Goal: Task Accomplishment & Management: Complete application form

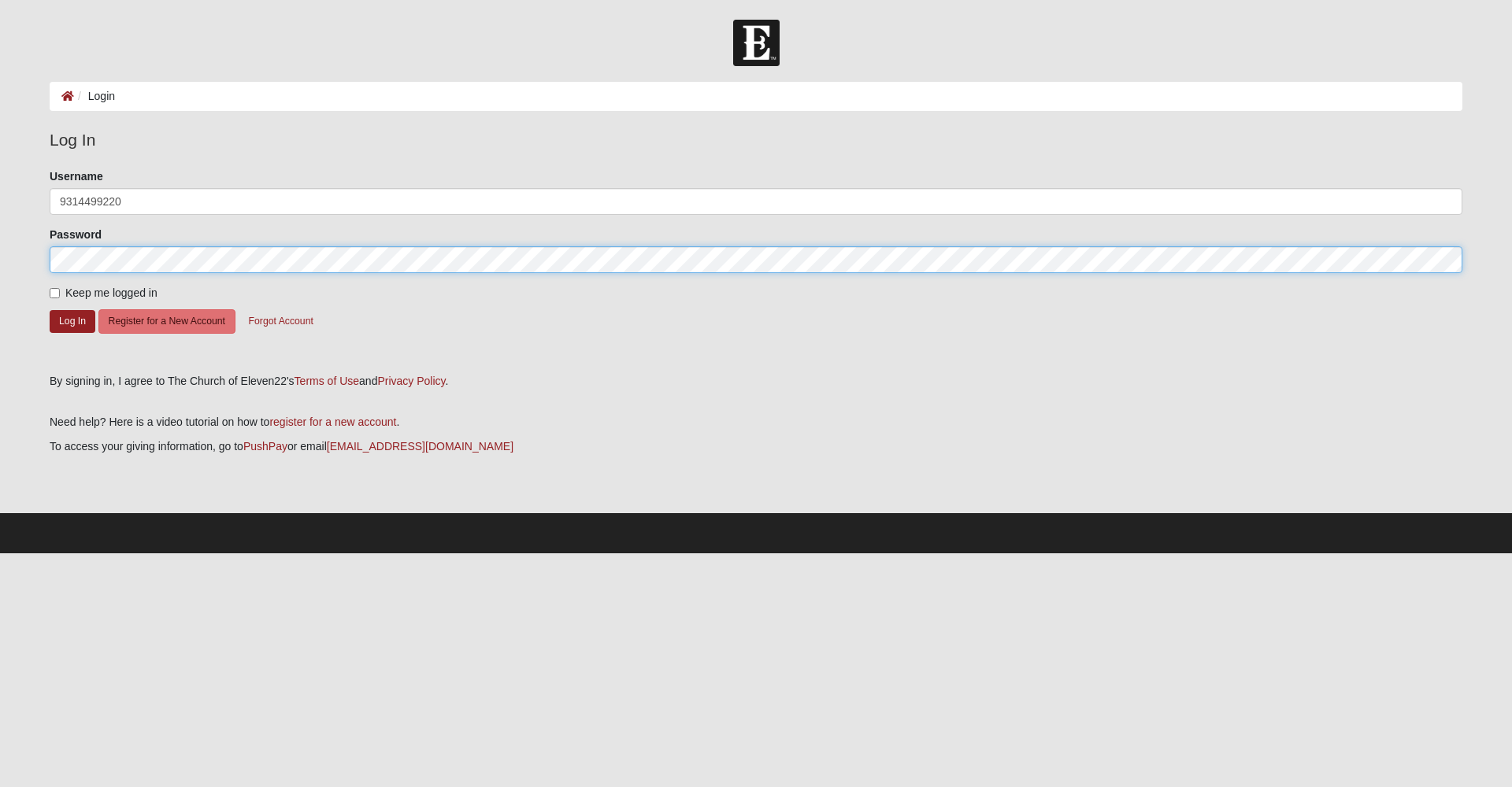
click at [72, 321] on button "Log In" at bounding box center [72, 322] width 46 height 23
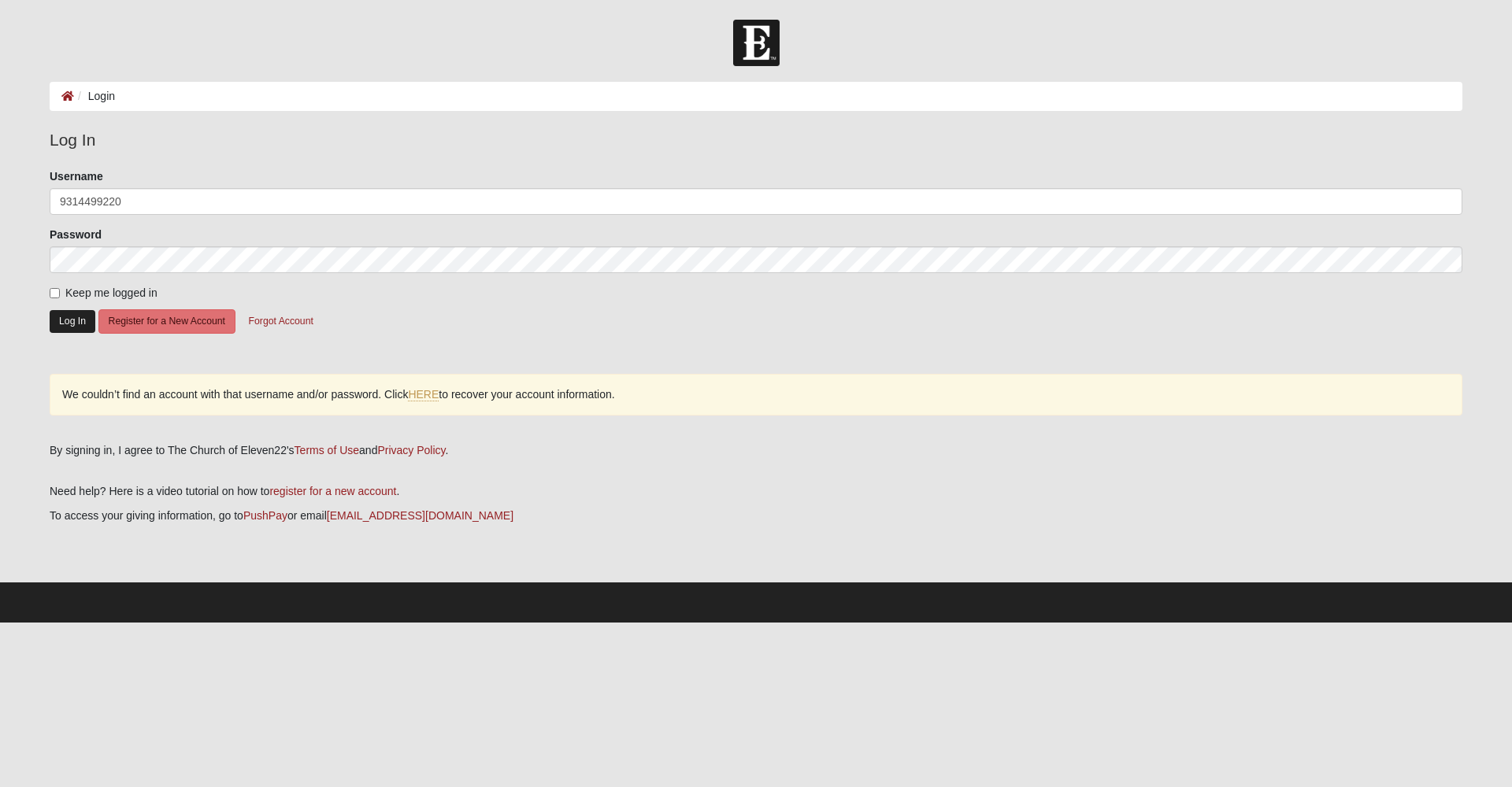
click at [74, 324] on button "Log In" at bounding box center [72, 322] width 46 height 23
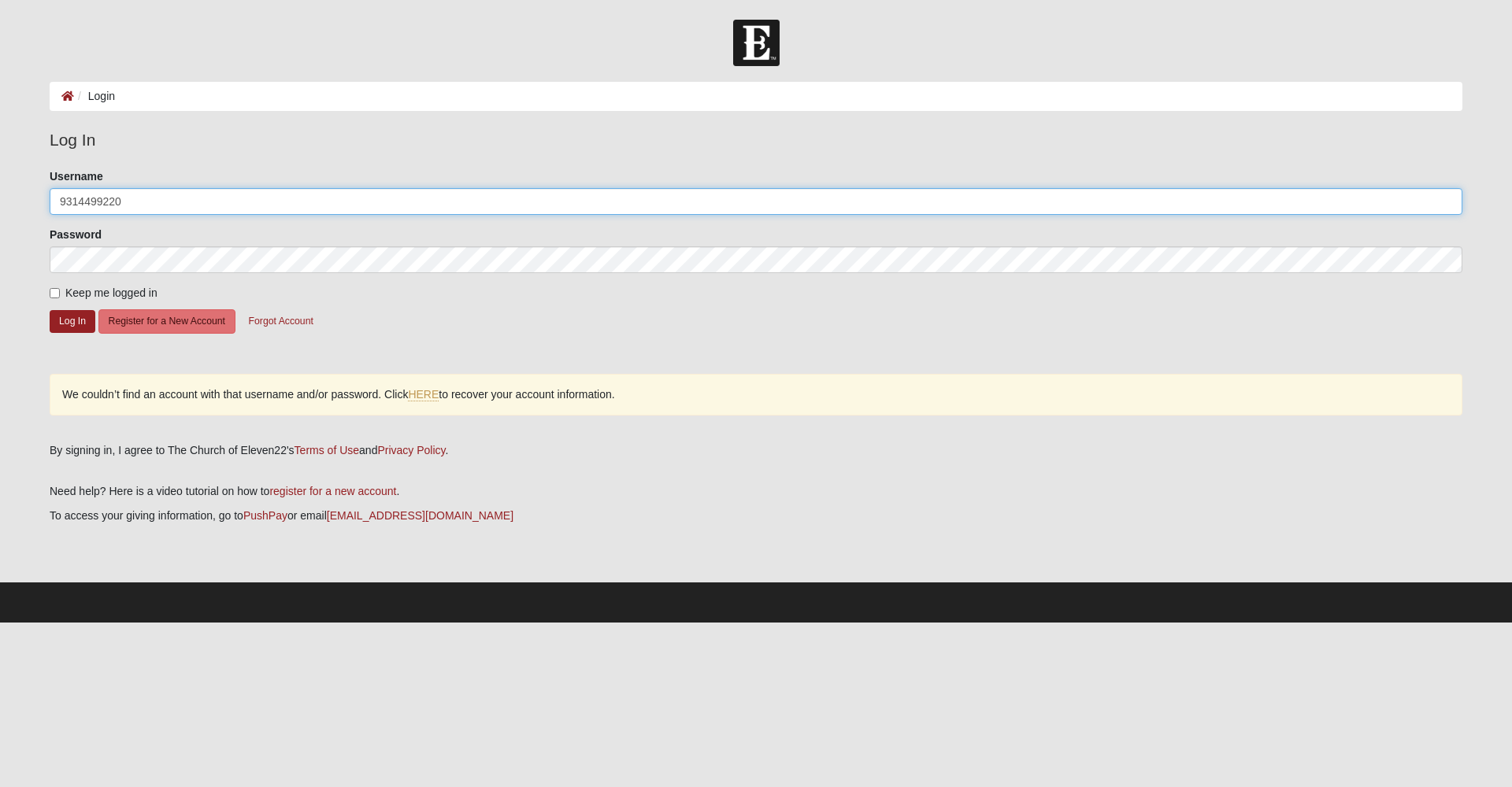
click at [86, 197] on input "9314499220" at bounding box center [756, 202] width 1413 height 27
type input "[EMAIL_ADDRESS][DOMAIN_NAME]"
click at [72, 321] on button "Log In" at bounding box center [72, 322] width 46 height 23
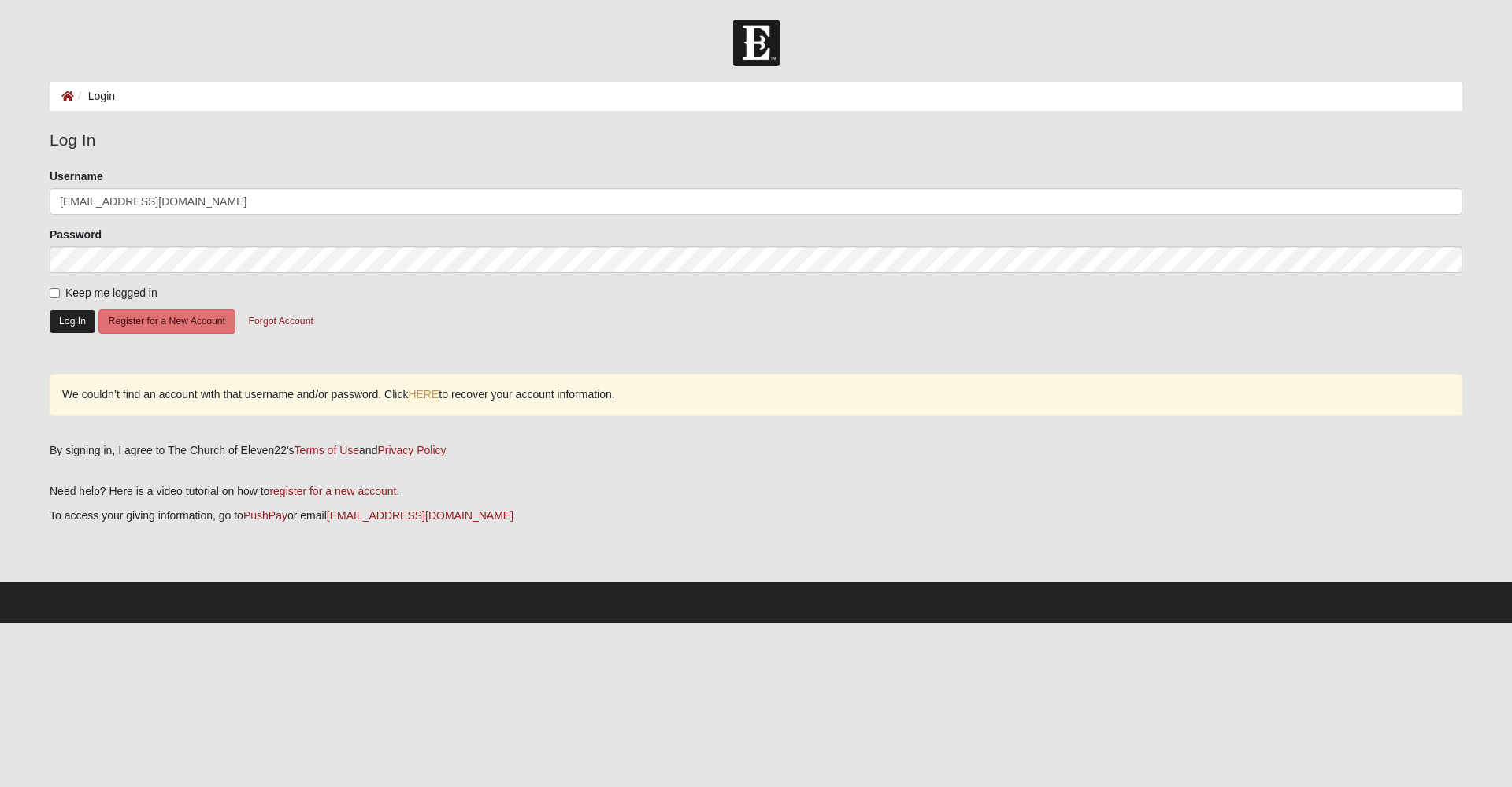
click at [93, 321] on button "Log In" at bounding box center [72, 322] width 46 height 23
click at [190, 322] on button "Register for a New Account" at bounding box center [166, 321] width 137 height 24
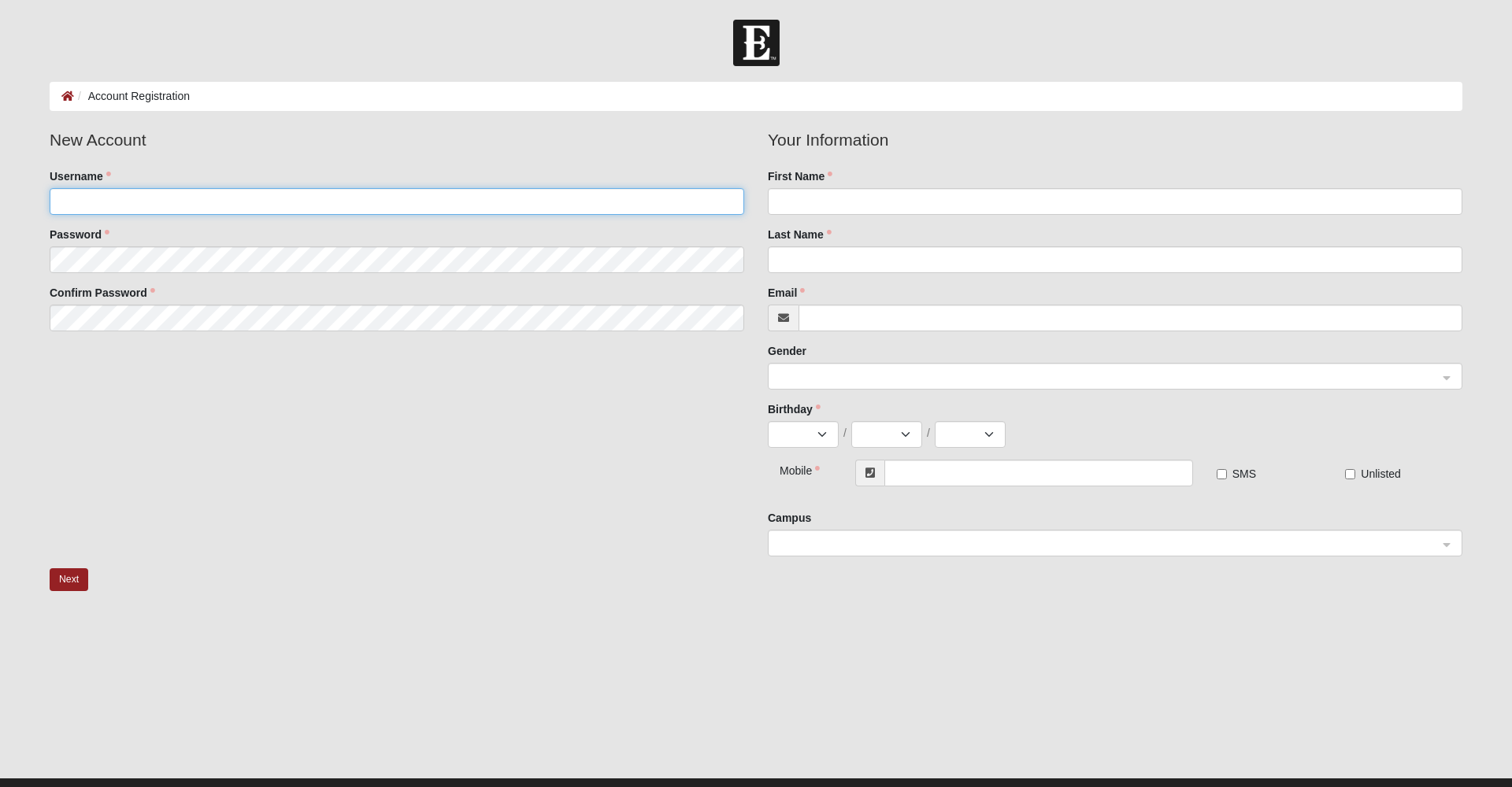
click at [482, 199] on input "Username" at bounding box center [397, 202] width 694 height 27
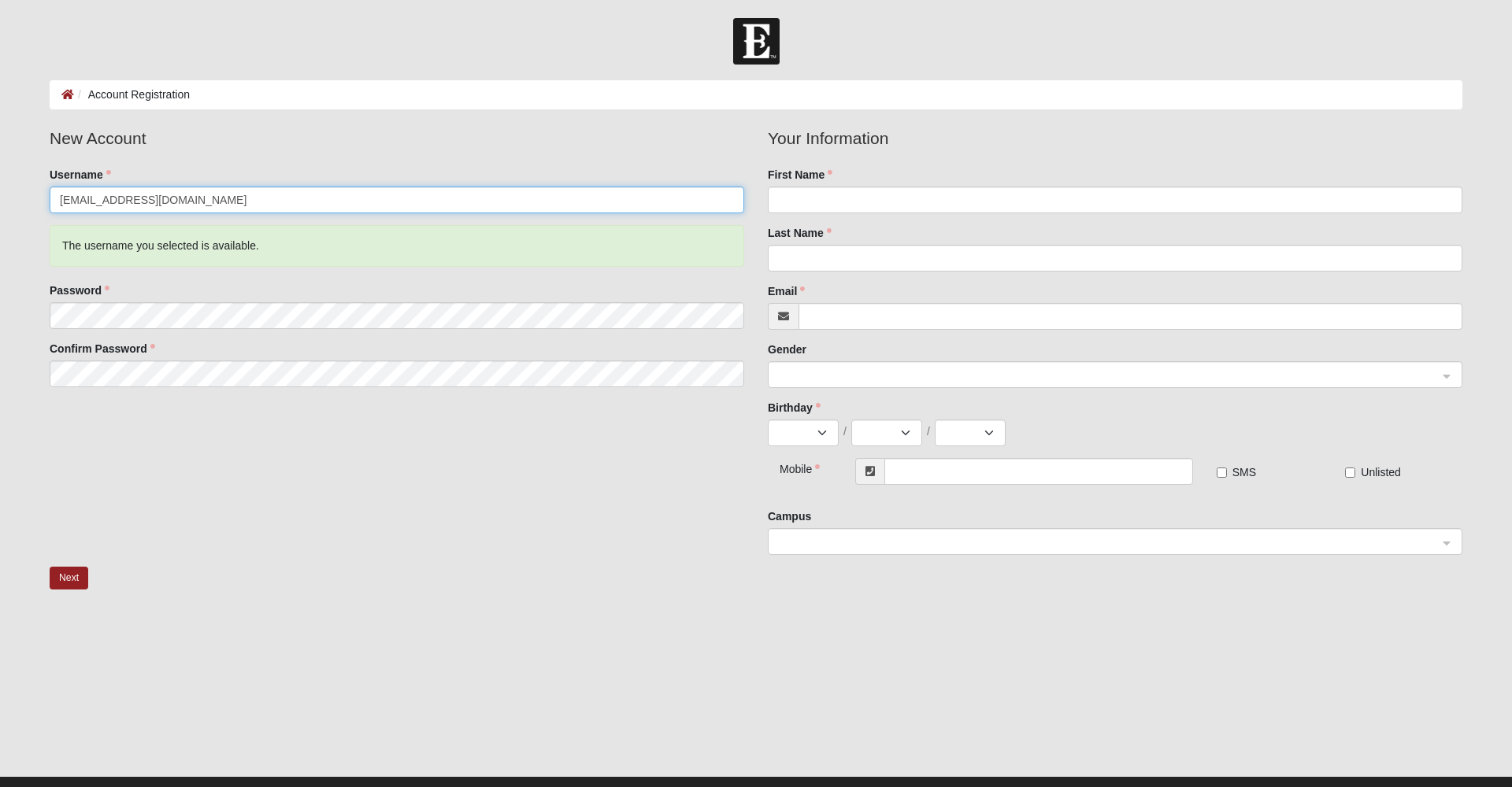
click at [370, 204] on input "[EMAIL_ADDRESS][DOMAIN_NAME]" at bounding box center [397, 200] width 694 height 27
type input "ctalley"
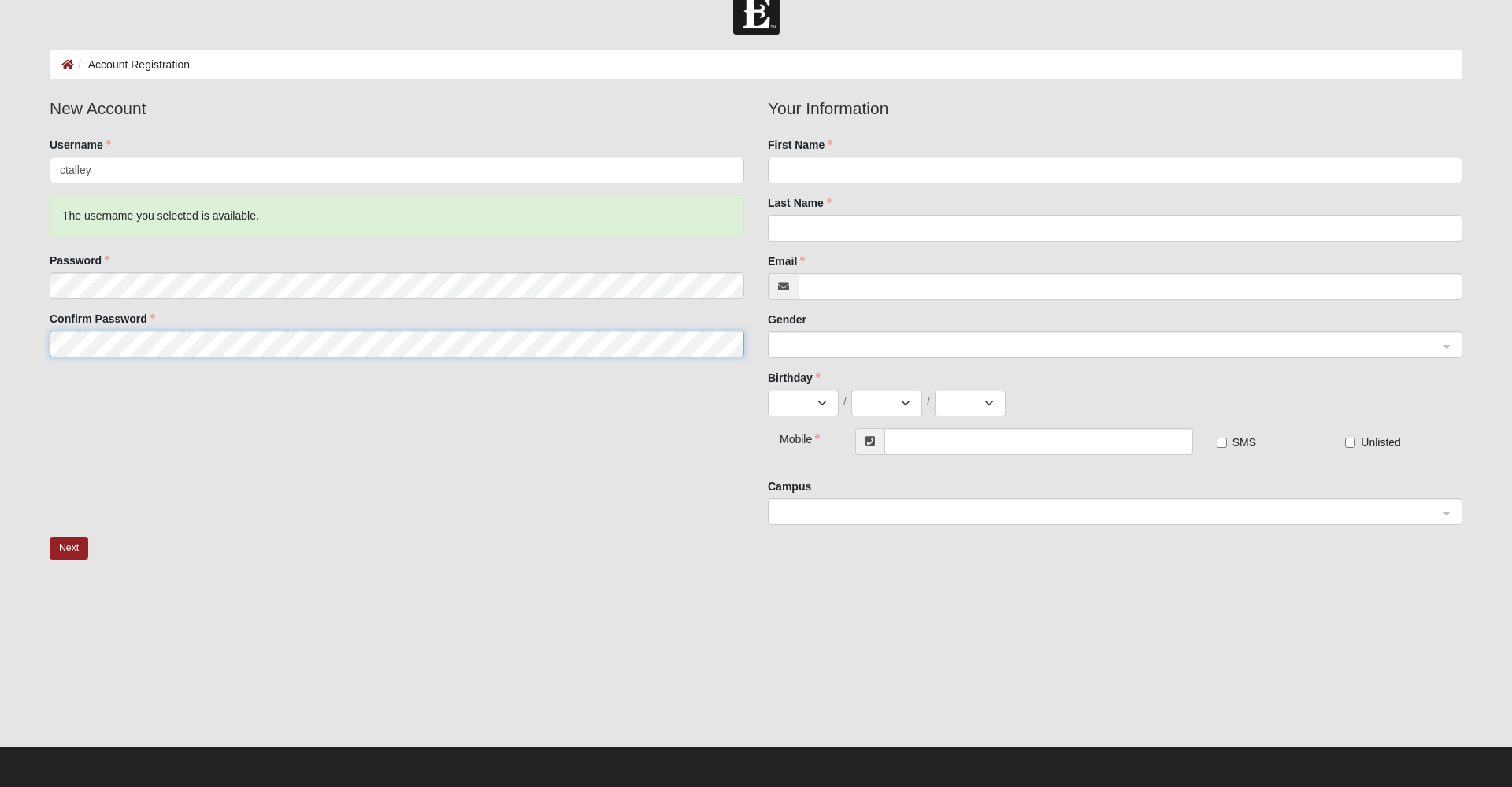
scroll to position [30, 0]
type input "Clif"
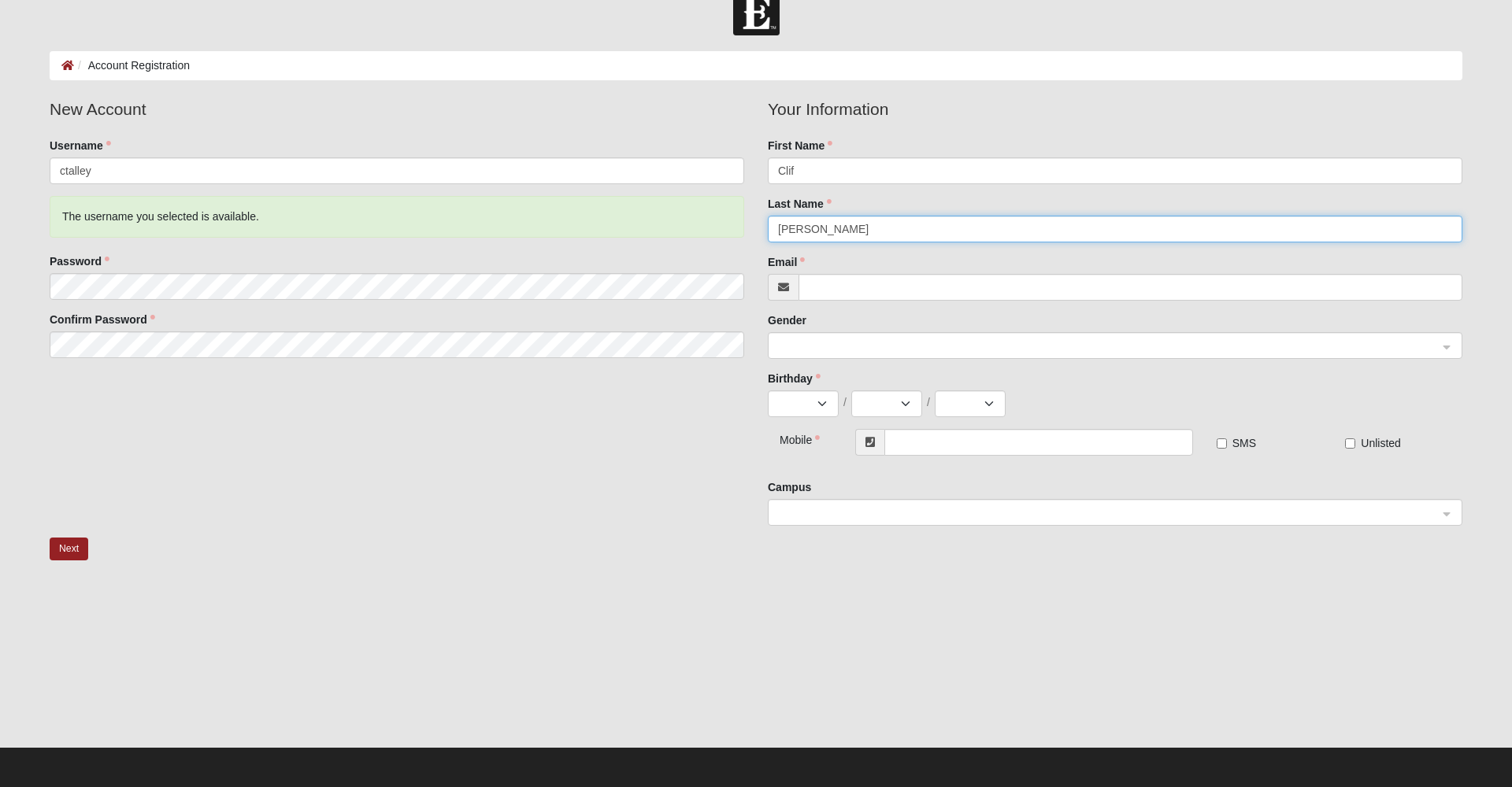
type input "Talley"
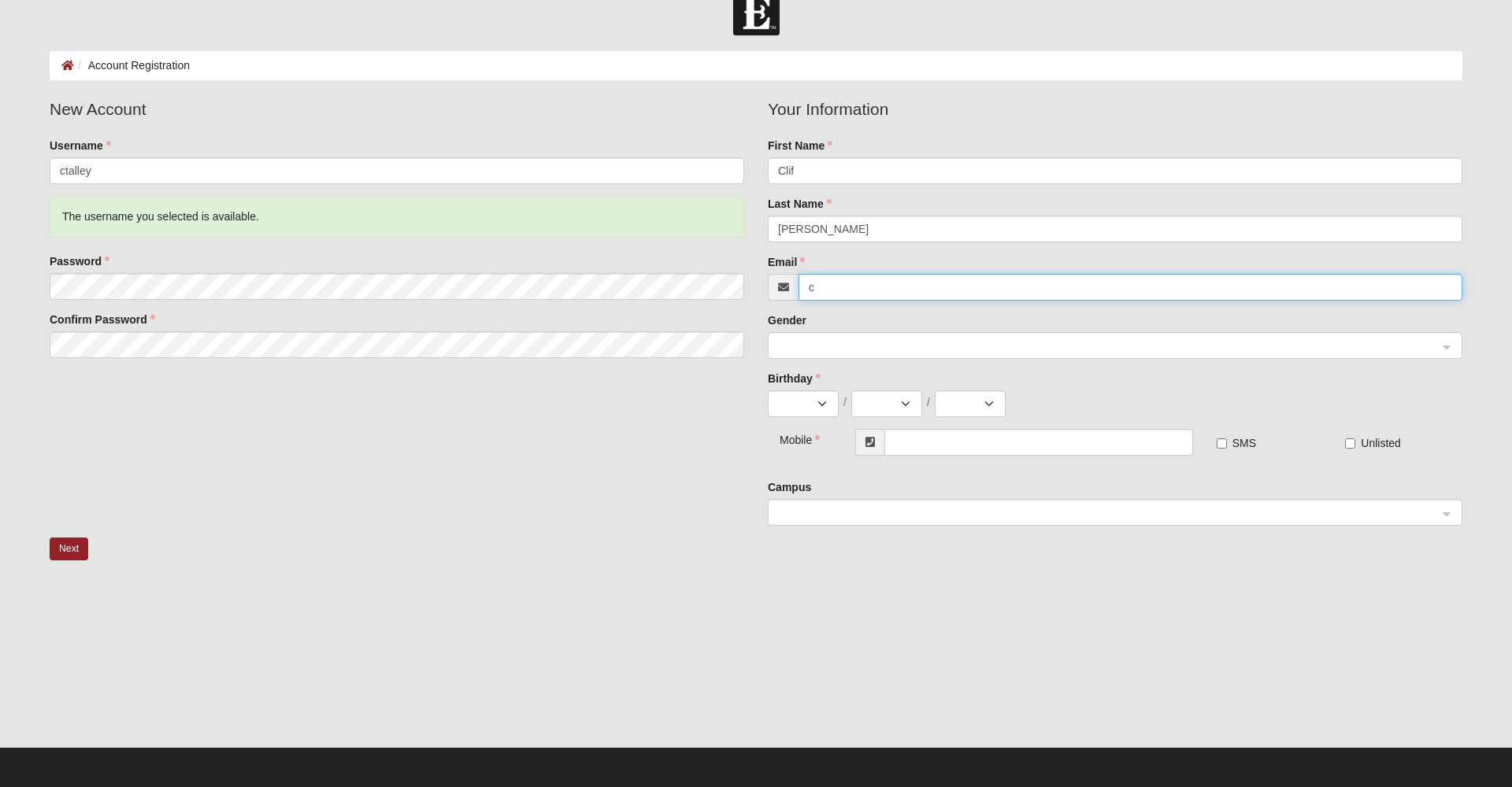
type input "ct"
type input "[EMAIL_ADDRESS][DOMAIN_NAME]"
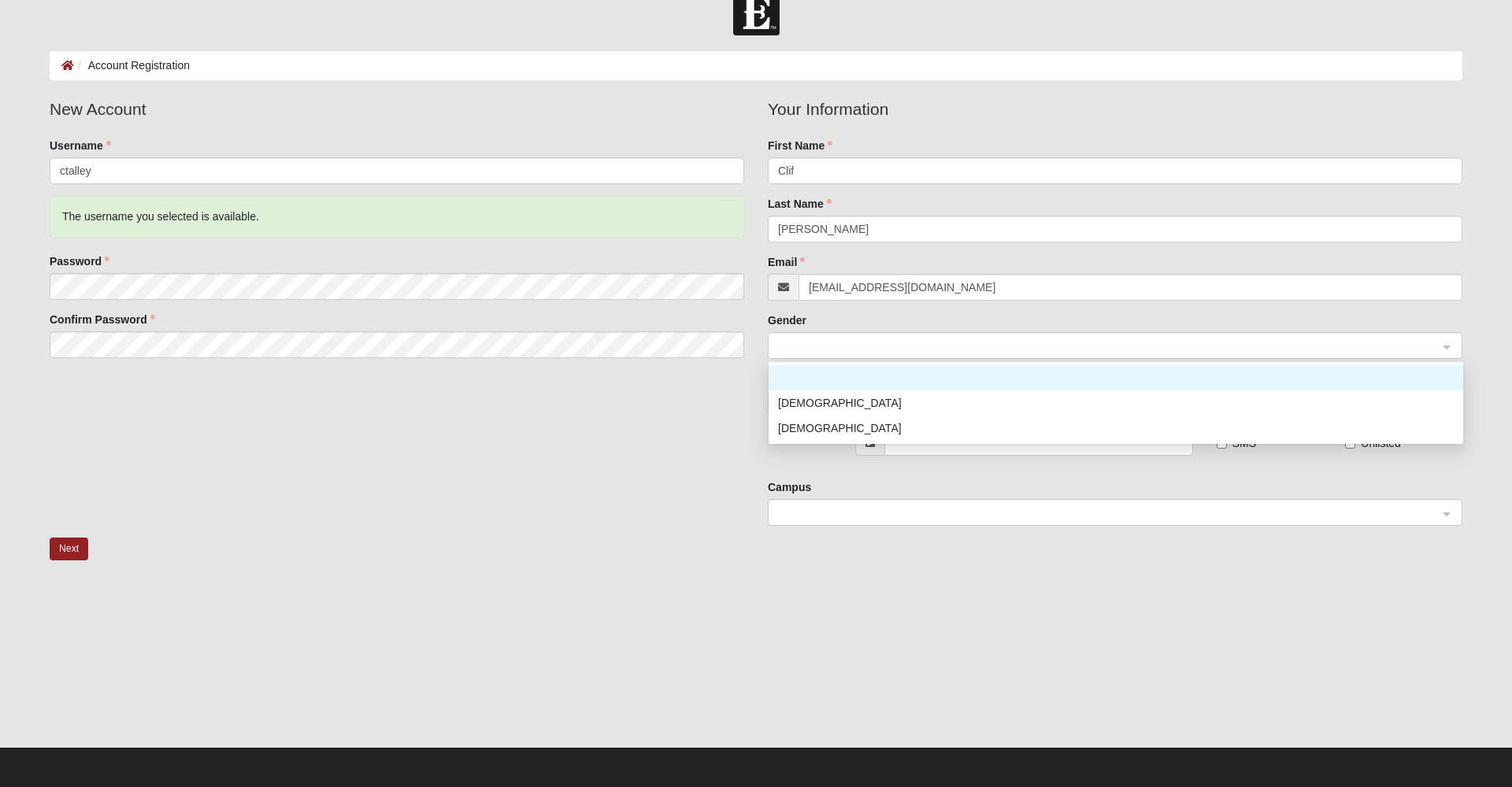
click at [853, 345] on span at bounding box center [1108, 346] width 660 height 17
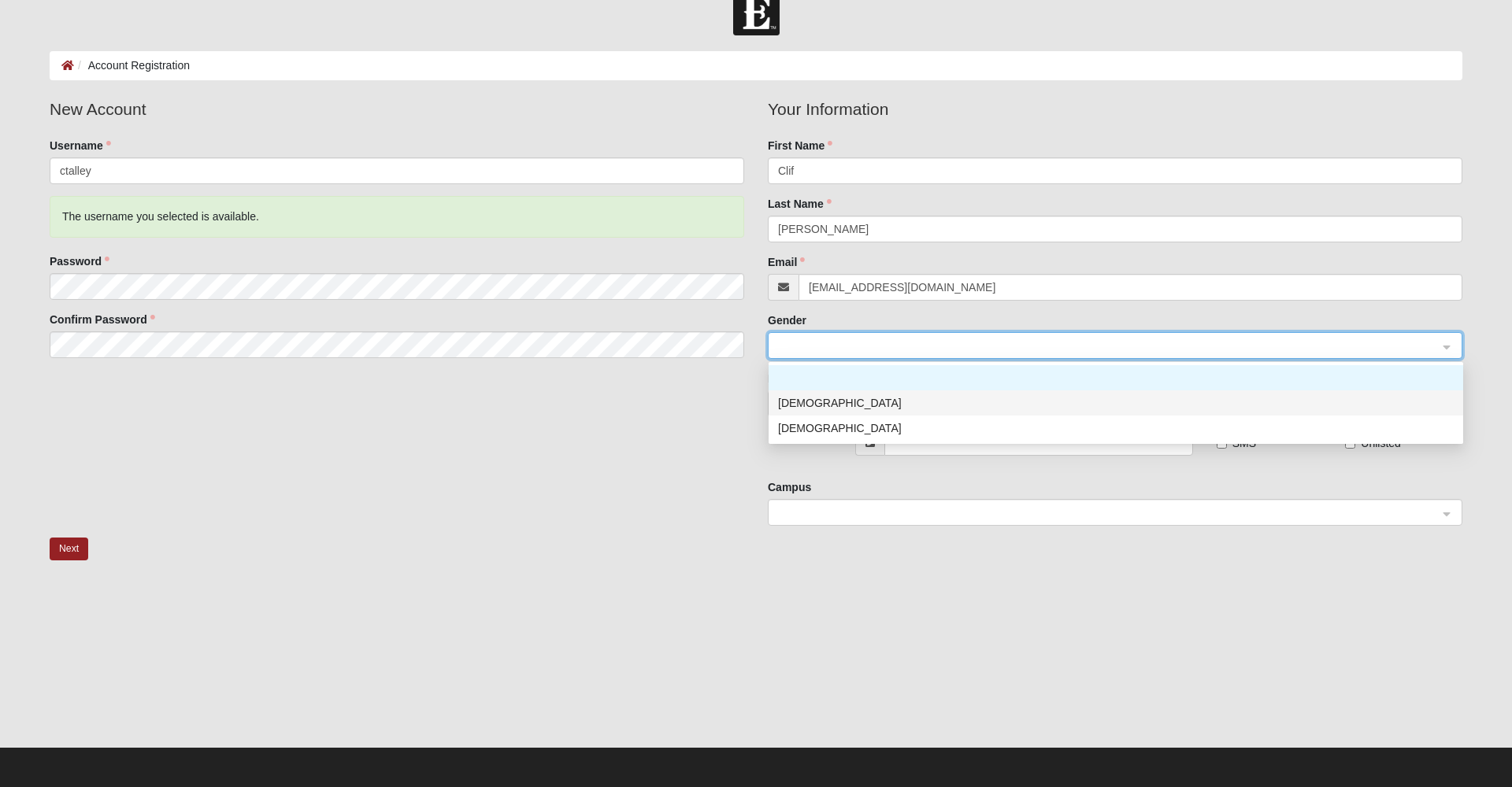
click at [857, 405] on div "Male" at bounding box center [1116, 403] width 676 height 17
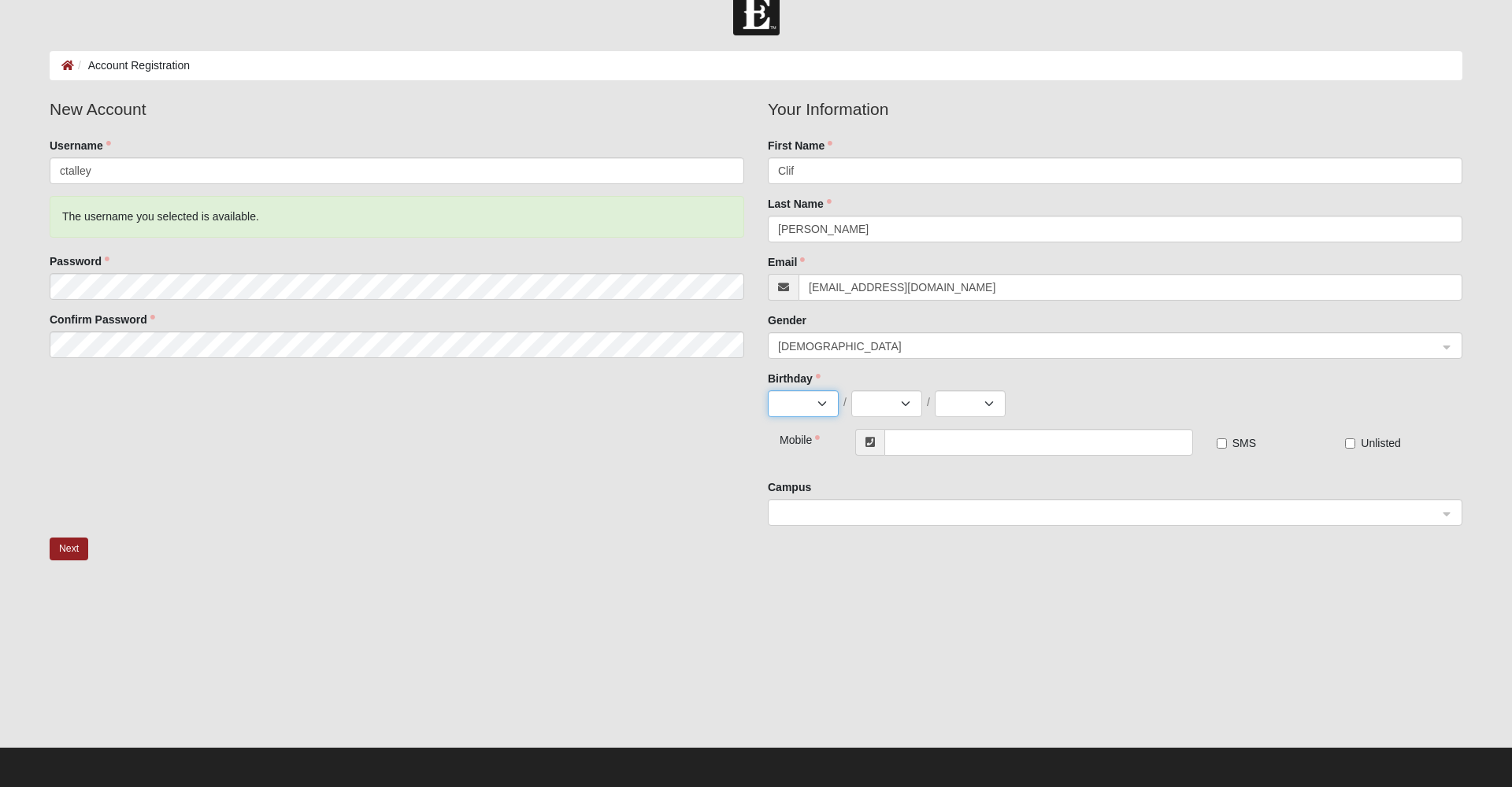
select select "11"
select select "16"
select select "1981"
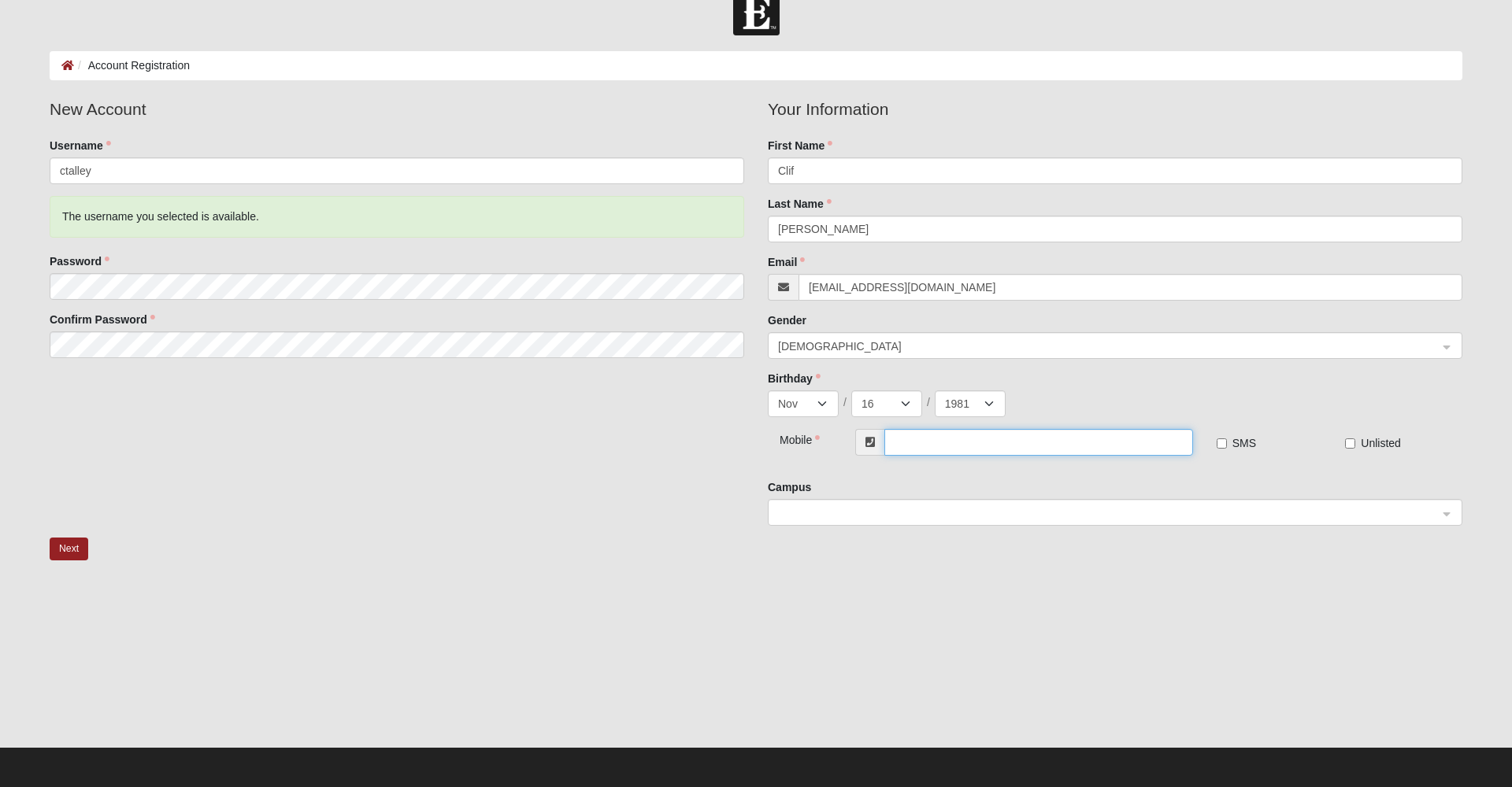
click at [906, 442] on input "text" at bounding box center [1038, 442] width 308 height 27
type input "(931) 449-9220"
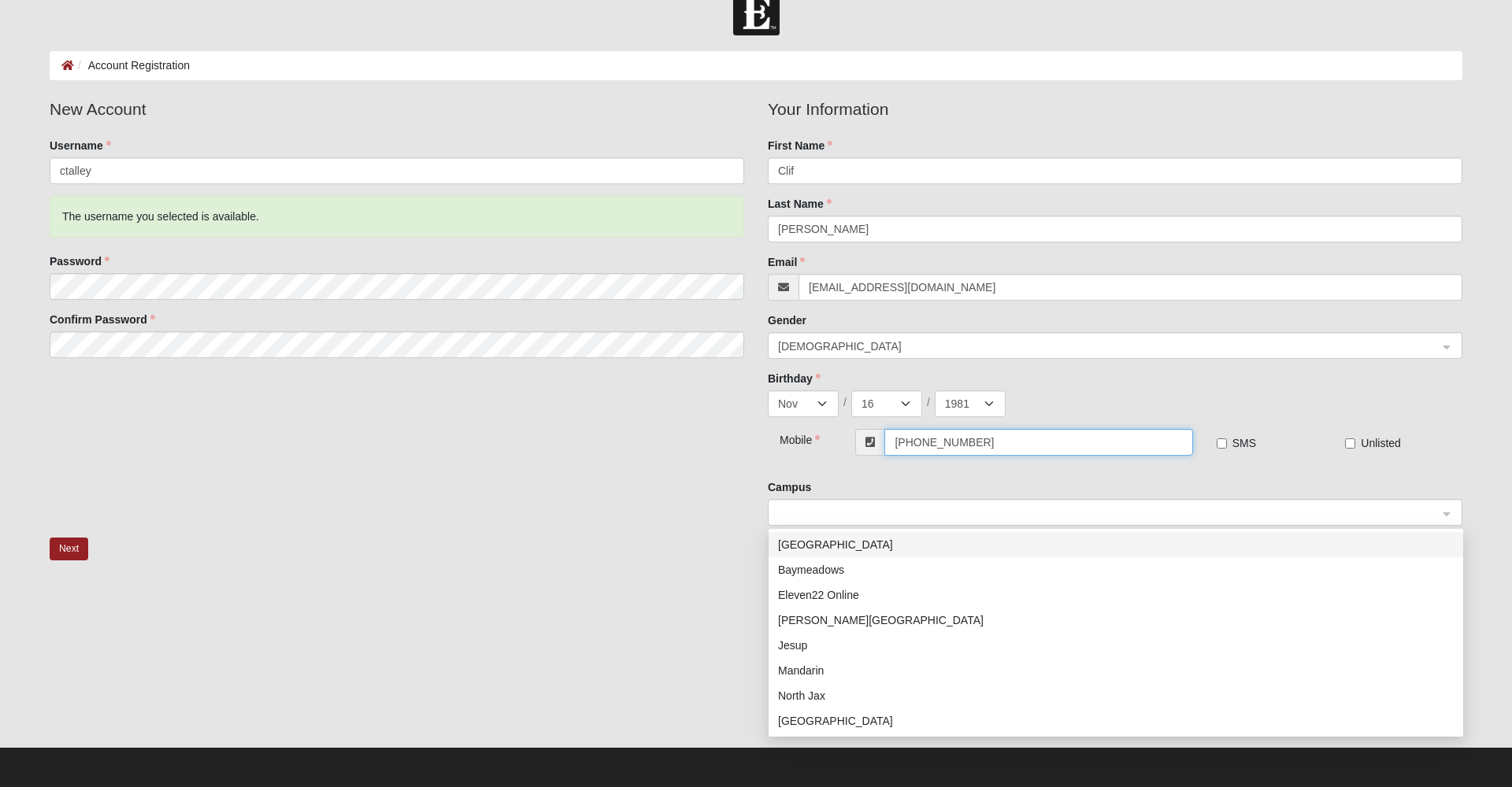
click at [1068, 507] on span at bounding box center [1108, 513] width 660 height 17
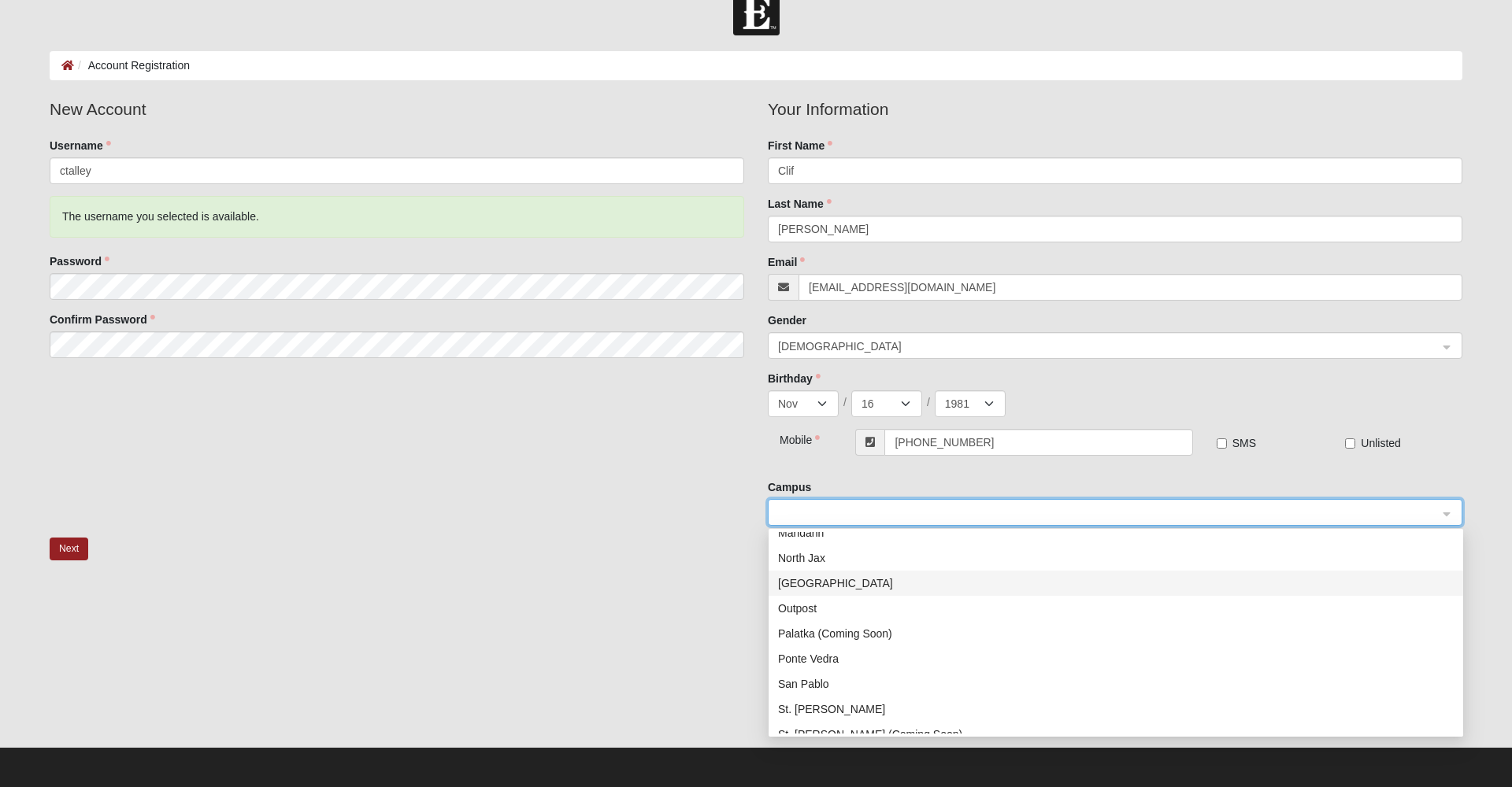
scroll to position [202, 0]
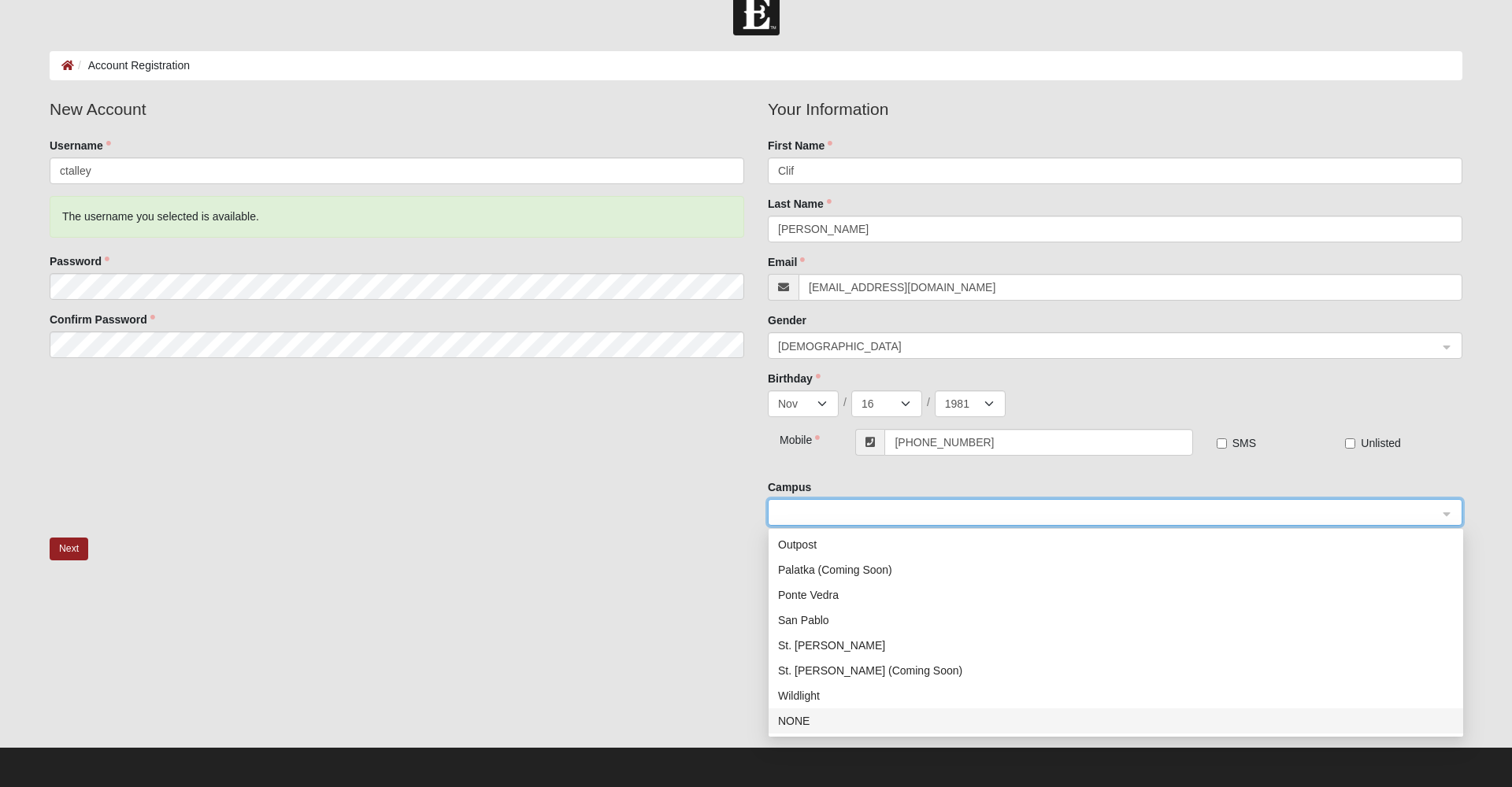
click at [812, 723] on div "NONE" at bounding box center [1116, 721] width 676 height 17
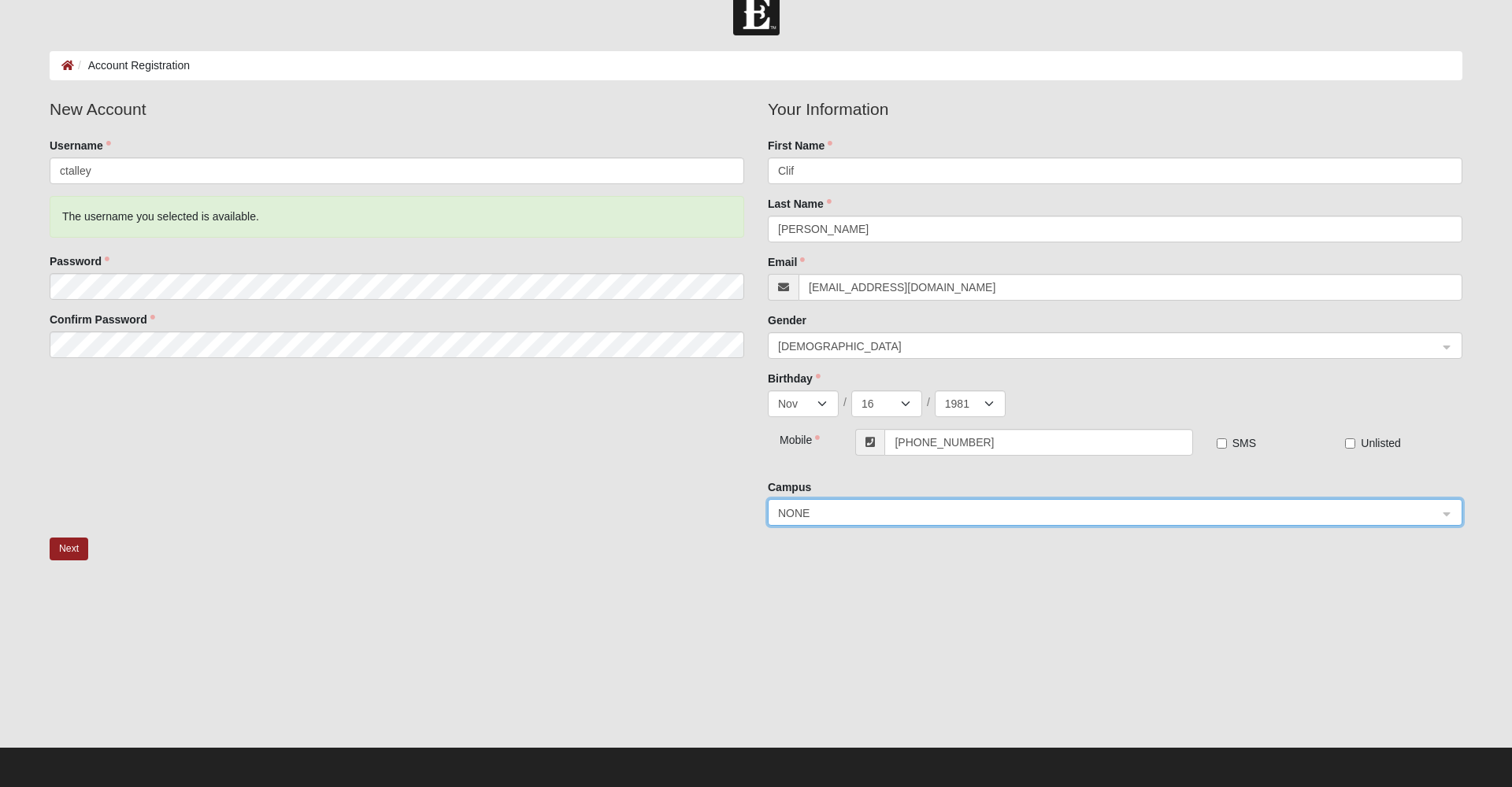
scroll to position [30, 0]
click at [71, 541] on button "Next" at bounding box center [69, 549] width 38 height 23
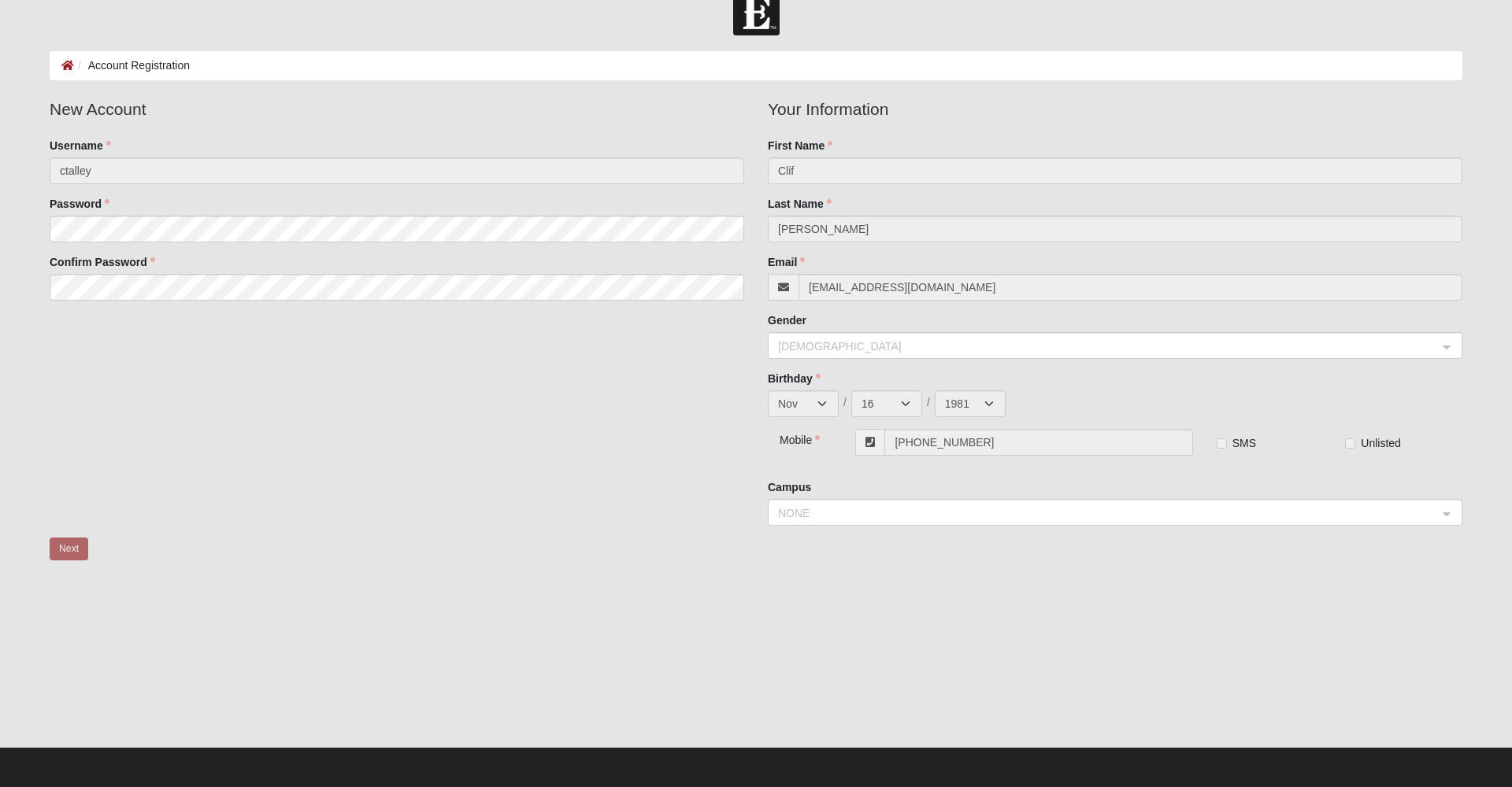
scroll to position [0, 0]
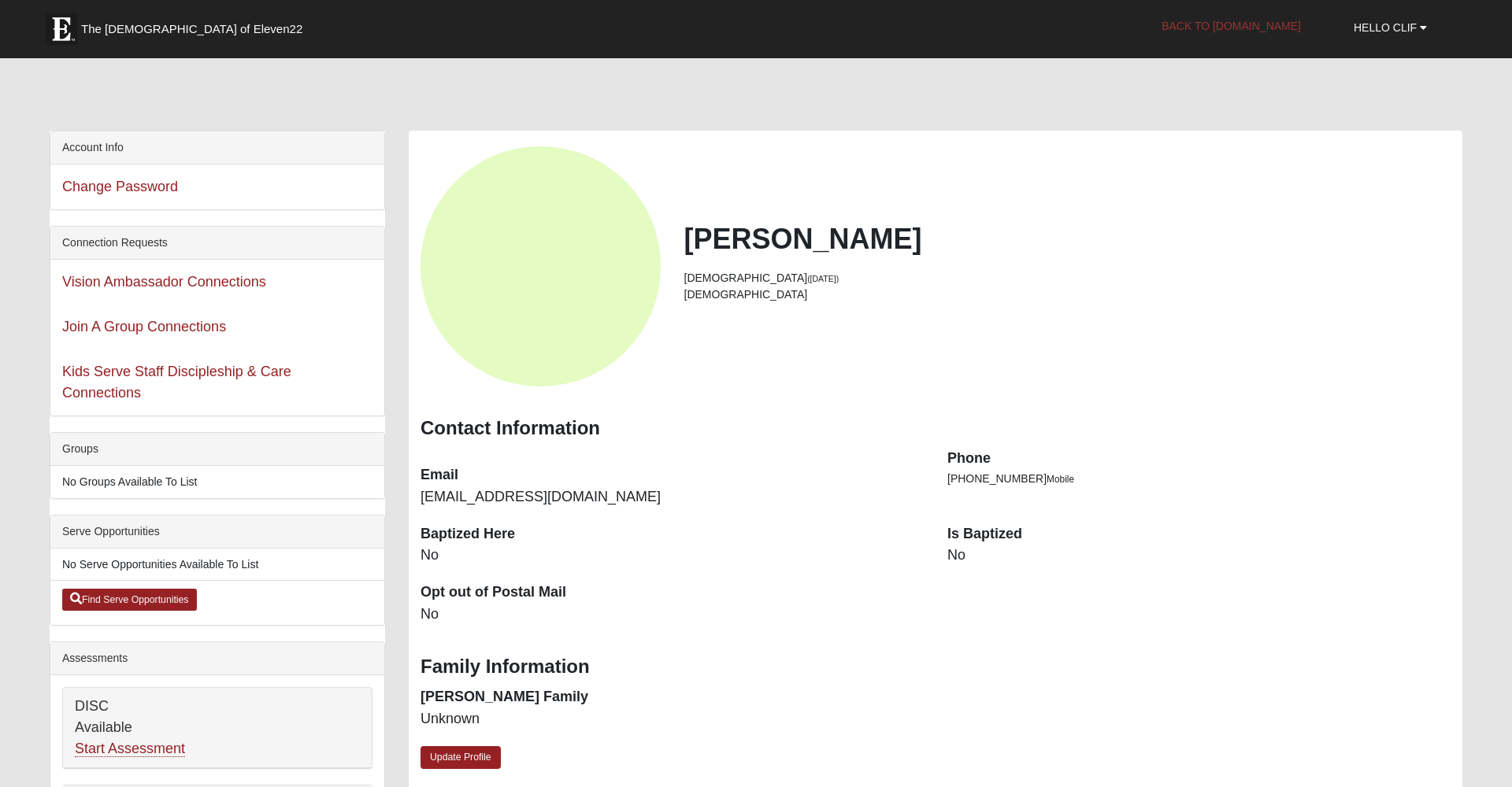
click at [1207, 28] on link "Back to COE22.com" at bounding box center [1231, 26] width 163 height 39
